Goal: Transaction & Acquisition: Obtain resource

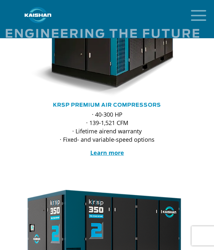
scroll to position [618, 0]
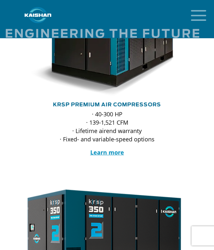
click at [138, 102] on link "KRSP Premium Air Compressors" at bounding box center [107, 104] width 108 height 5
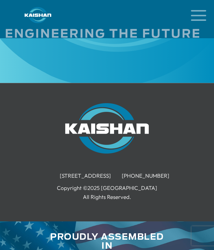
scroll to position [1752, 0]
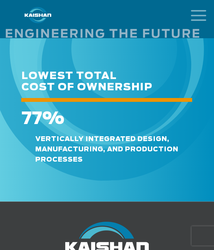
scroll to position [2084, 0]
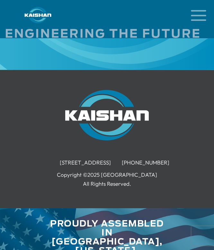
click at [193, 17] on icon "mobile menu" at bounding box center [198, 15] width 21 height 20
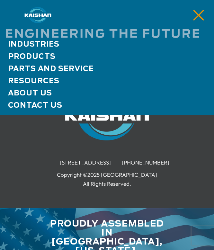
click at [41, 57] on span "Products" at bounding box center [31, 56] width 47 height 7
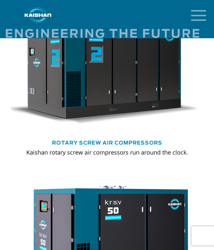
scroll to position [360, 0]
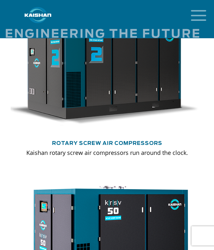
click at [114, 141] on link "Rotary Screw Air Compressors" at bounding box center [107, 143] width 110 height 5
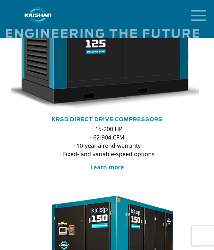
scroll to position [390, 0]
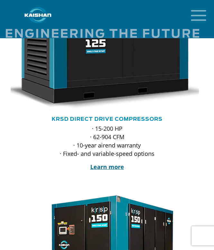
click at [116, 163] on strong "Learn more" at bounding box center [107, 167] width 34 height 8
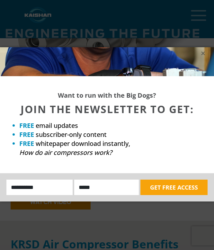
scroll to position [400, 0]
click at [202, 53] on icon at bounding box center [203, 53] width 4 height 4
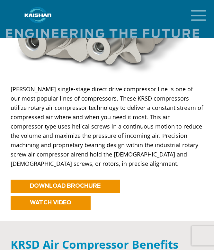
scroll to position [424, 0]
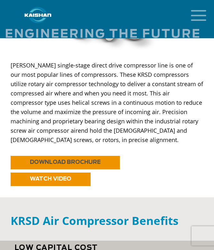
click at [99, 159] on link "DOWNLOAD BROCHURE" at bounding box center [65, 162] width 109 height 13
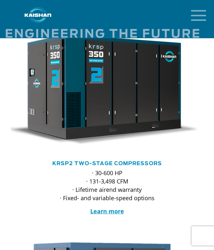
scroll to position [773, 0]
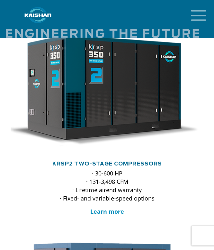
click at [111, 161] on link "KRSP2 Two-Stage Compressors" at bounding box center [106, 163] width 109 height 5
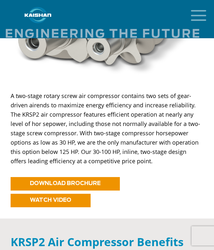
scroll to position [439, 0]
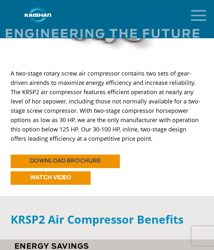
click at [96, 155] on link "DOWNLOAD BROCHURE" at bounding box center [65, 160] width 109 height 13
